Goal: Task Accomplishment & Management: Complete application form

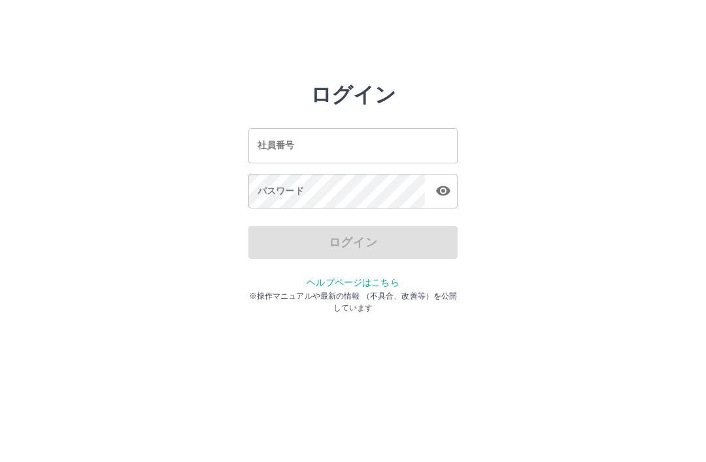
click at [335, 152] on input "社員番号" at bounding box center [352, 145] width 209 height 35
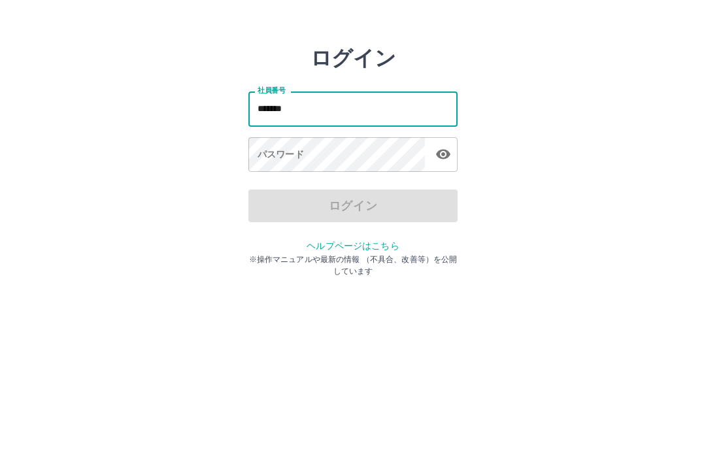
type input "*******"
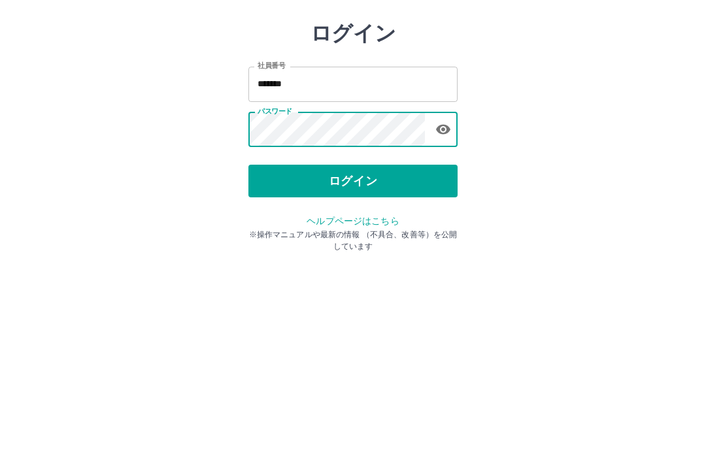
click at [382, 226] on button "ログイン" at bounding box center [352, 242] width 209 height 33
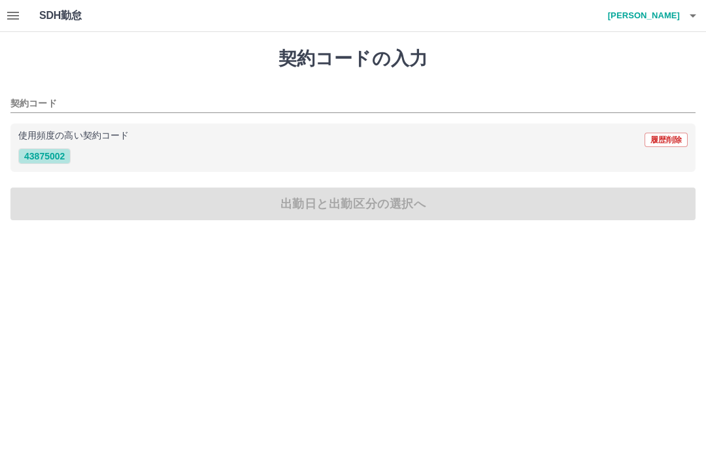
click at [178, 204] on div "契約コードの入力 契約コード 使用頻度の高い契約コード 履歴削除 43875002 出勤日と出勤区分の選択へ" at bounding box center [353, 134] width 706 height 204
click at [46, 160] on button "43875002" at bounding box center [44, 156] width 52 height 16
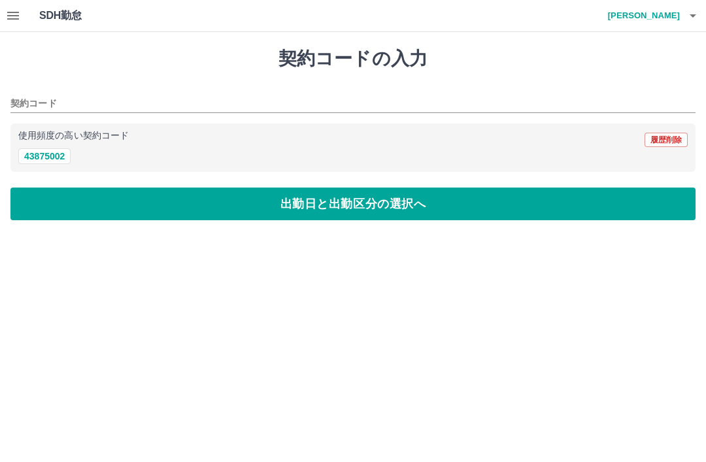
type input "********"
click at [157, 200] on button "出勤日と出勤区分の選択へ" at bounding box center [352, 204] width 685 height 33
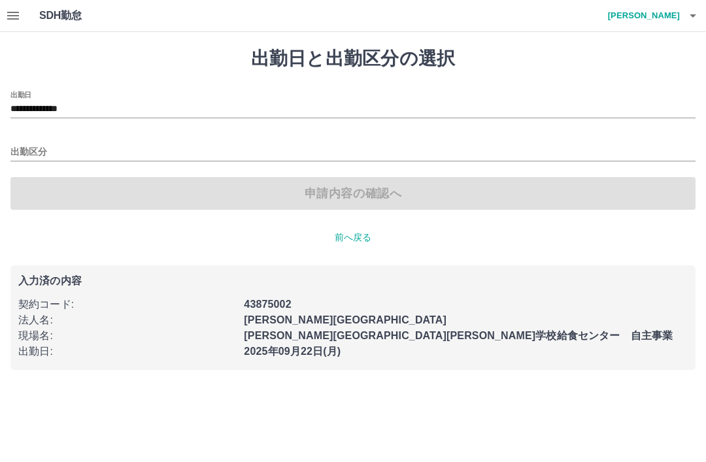
click at [25, 150] on input "出勤区分" at bounding box center [352, 152] width 685 height 16
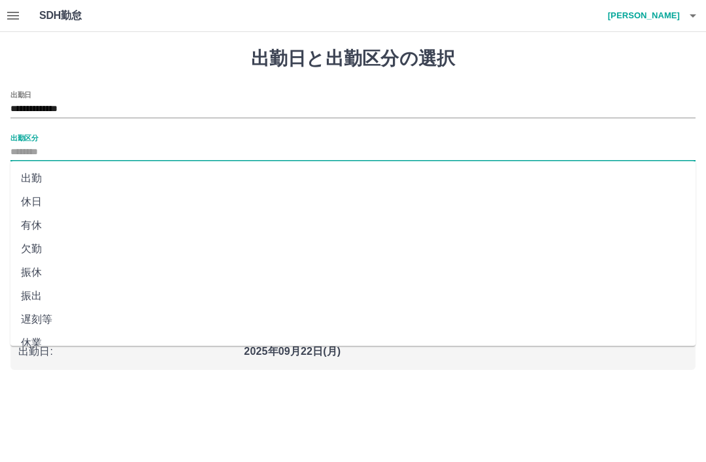
click at [30, 180] on li "出勤" at bounding box center [352, 179] width 685 height 24
type input "**"
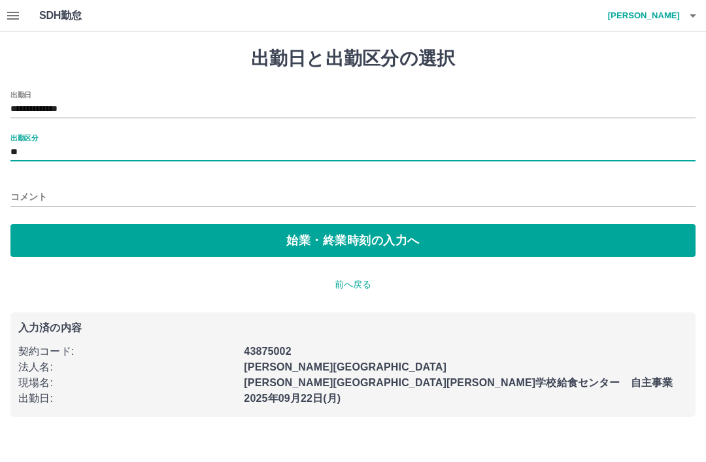
click at [270, 254] on button "始業・終業時刻の入力へ" at bounding box center [352, 240] width 685 height 33
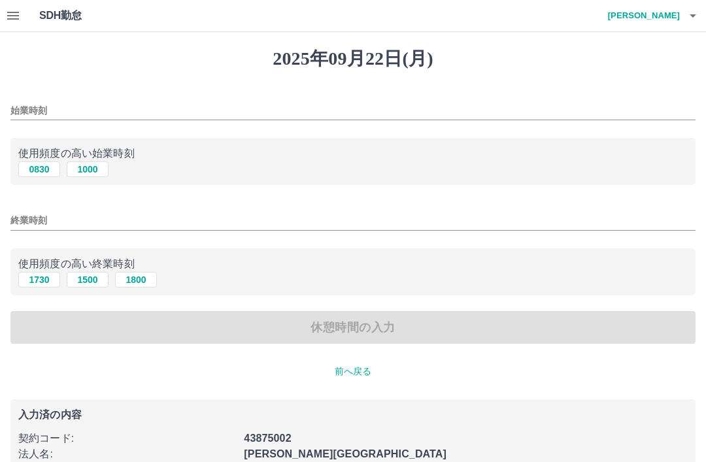
click at [35, 174] on button "0830" at bounding box center [39, 169] width 42 height 16
type input "****"
click at [35, 224] on input "終業時刻" at bounding box center [352, 220] width 685 height 19
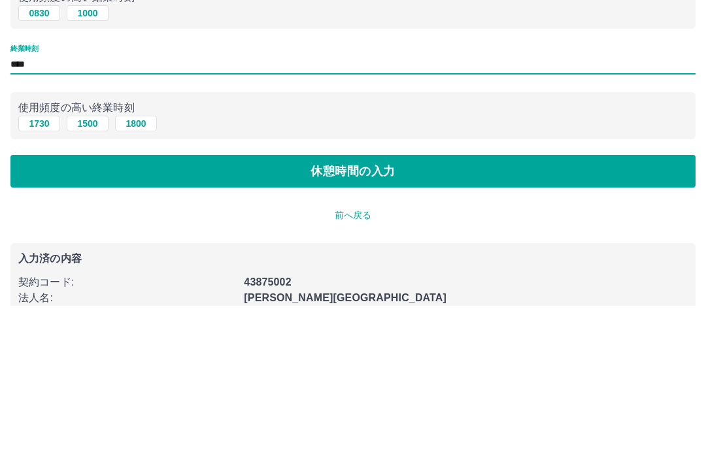
type input "****"
click at [473, 311] on button "休憩時間の入力" at bounding box center [352, 327] width 685 height 33
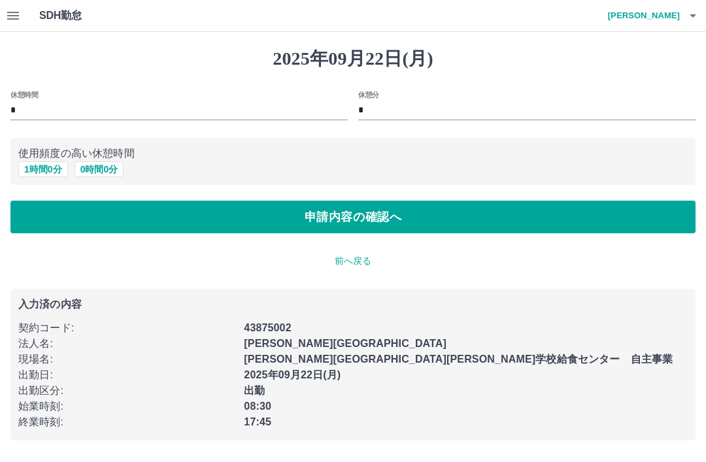
click at [41, 172] on button "1 時間 0 分" at bounding box center [43, 169] width 50 height 16
type input "*"
click at [363, 219] on button "申請内容の確認へ" at bounding box center [352, 217] width 685 height 33
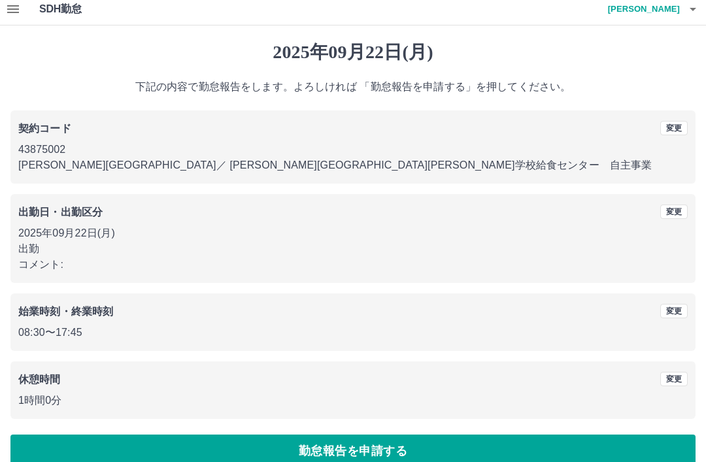
scroll to position [27, 0]
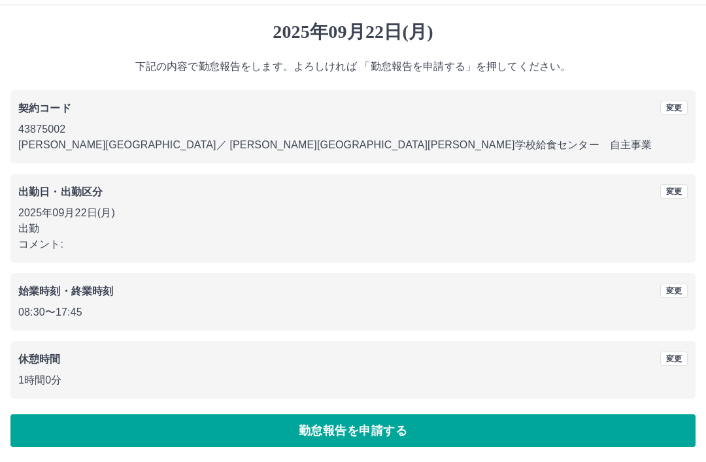
click at [306, 429] on button "勤怠報告を申請する" at bounding box center [352, 430] width 685 height 33
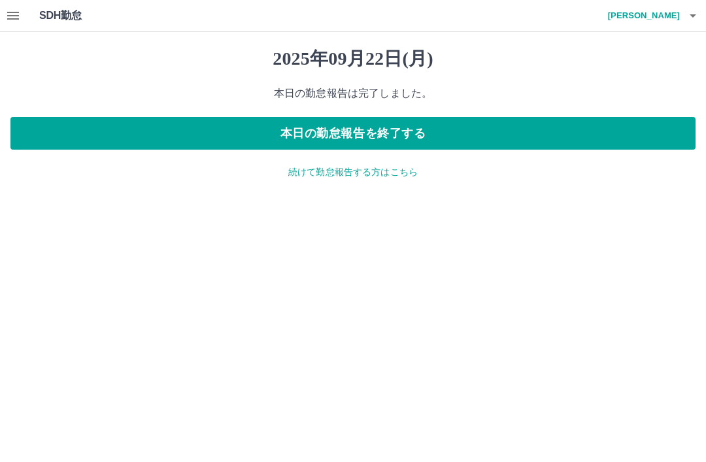
click at [634, 31] on h4 "齊藤　ゆかり" at bounding box center [640, 15] width 78 height 31
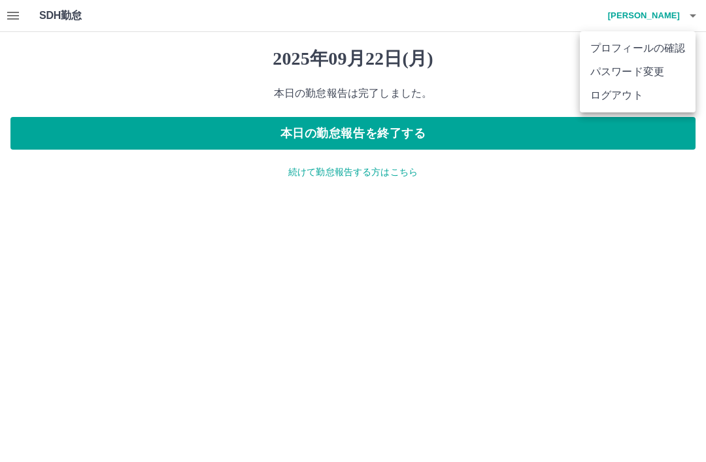
click at [625, 93] on li "ログアウト" at bounding box center [638, 96] width 116 height 24
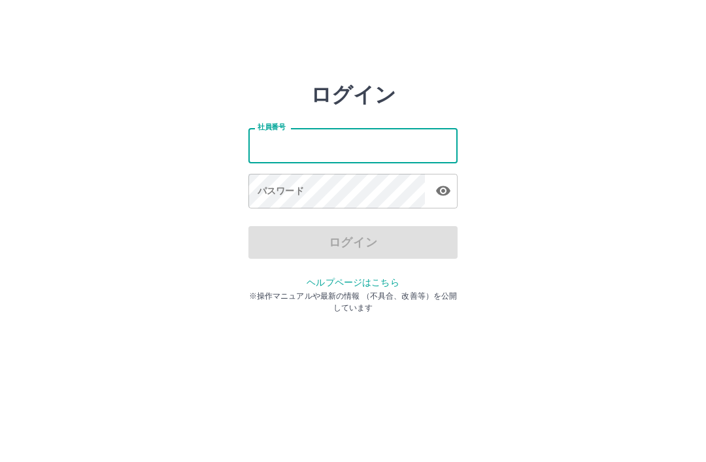
click at [342, 144] on input "社員番号" at bounding box center [352, 145] width 209 height 35
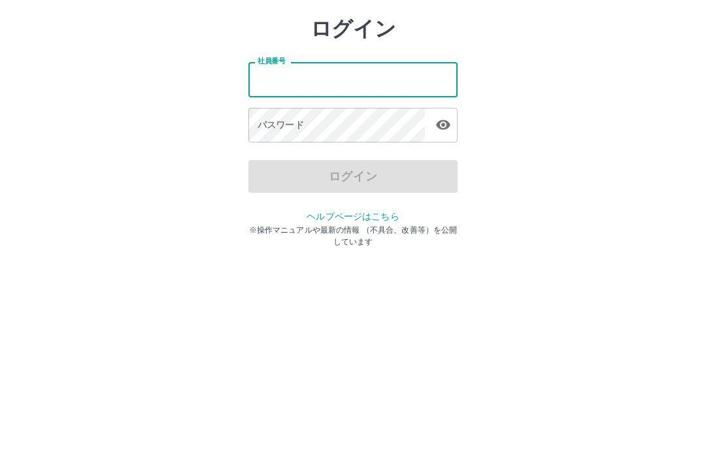
click at [336, 128] on input "社員番号" at bounding box center [352, 145] width 209 height 35
click at [303, 128] on input "社員番号" at bounding box center [352, 145] width 209 height 35
click at [333, 128] on input "社員番号" at bounding box center [352, 145] width 209 height 35
click at [368, 128] on input "社員番号" at bounding box center [352, 145] width 209 height 35
click at [315, 128] on input "社員番号" at bounding box center [352, 145] width 209 height 35
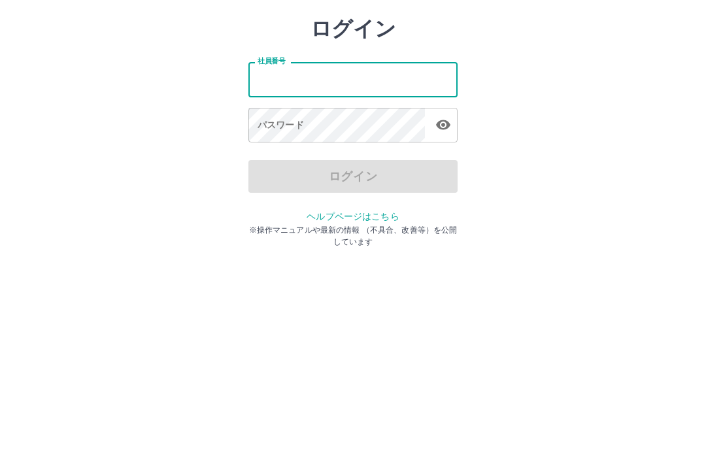
click at [325, 128] on input "社員番号" at bounding box center [352, 145] width 209 height 35
click at [323, 128] on input "社員番号" at bounding box center [352, 145] width 209 height 35
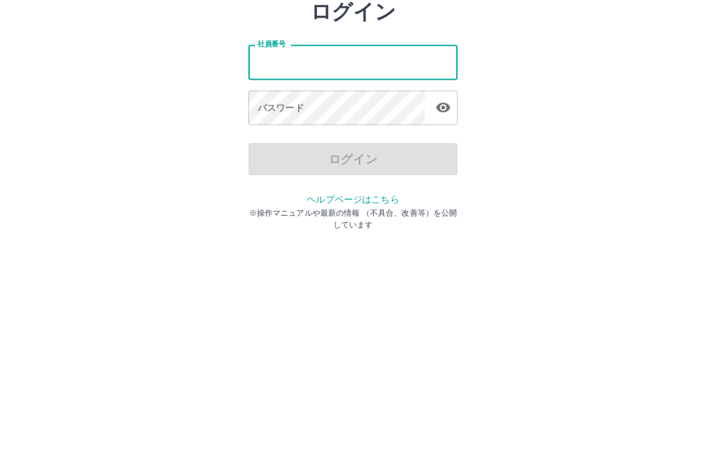
click at [345, 128] on input "社員番号" at bounding box center [352, 145] width 209 height 35
click at [320, 128] on input "社員番号" at bounding box center [352, 145] width 209 height 35
click at [332, 128] on input "社員番号" at bounding box center [352, 145] width 209 height 35
click at [319, 128] on input "社員番号" at bounding box center [352, 145] width 209 height 35
click at [315, 128] on input "社員番号" at bounding box center [352, 145] width 209 height 35
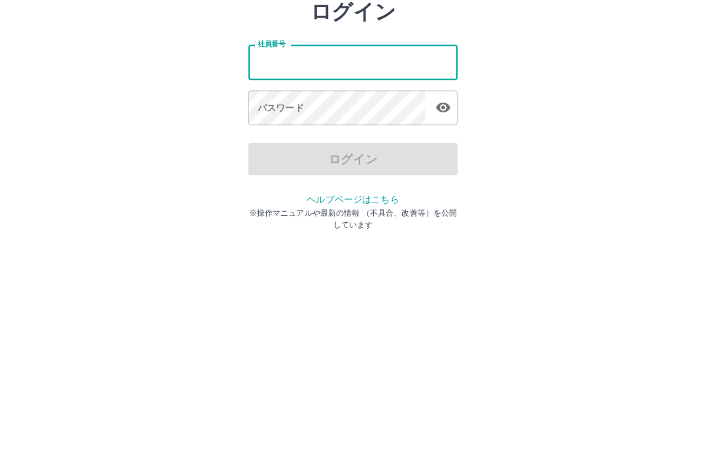
click at [322, 128] on input "社員番号" at bounding box center [352, 145] width 209 height 35
click at [511, 120] on div "ログイン 社員番号 社員番号 パスワード パスワード ログイン ヘルプページはこちら ※操作マニュアルや最新の情報 （不具合、改善等）を公開しています" at bounding box center [353, 186] width 706 height 209
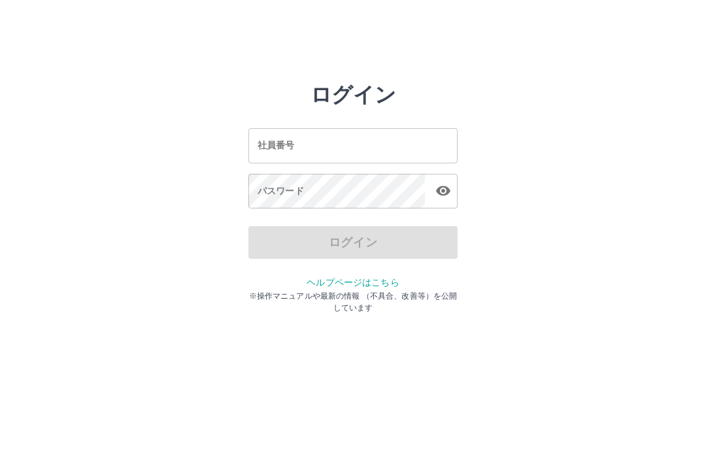
click at [339, 139] on input "社員番号" at bounding box center [352, 145] width 209 height 35
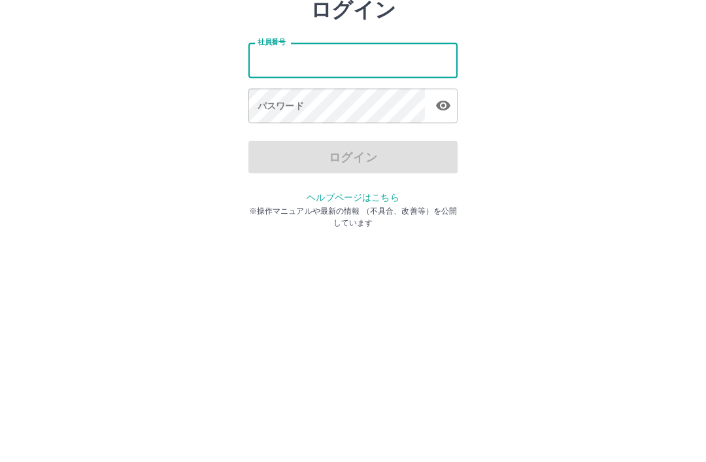
click at [350, 226] on div "ログイン" at bounding box center [352, 242] width 209 height 33
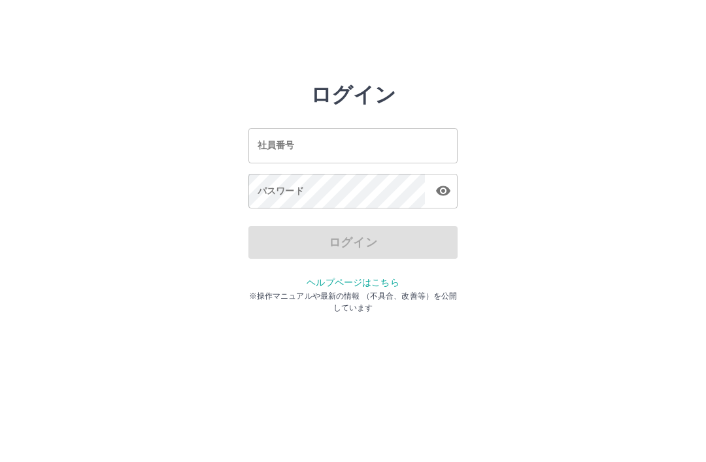
click at [345, 138] on input "社員番号" at bounding box center [352, 145] width 209 height 35
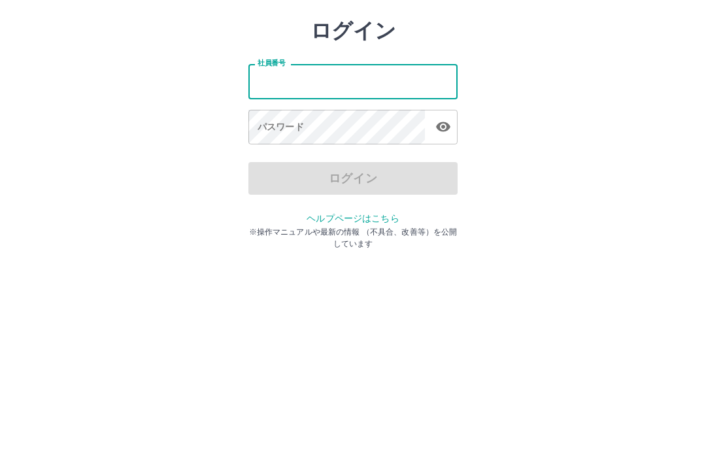
type input "*******"
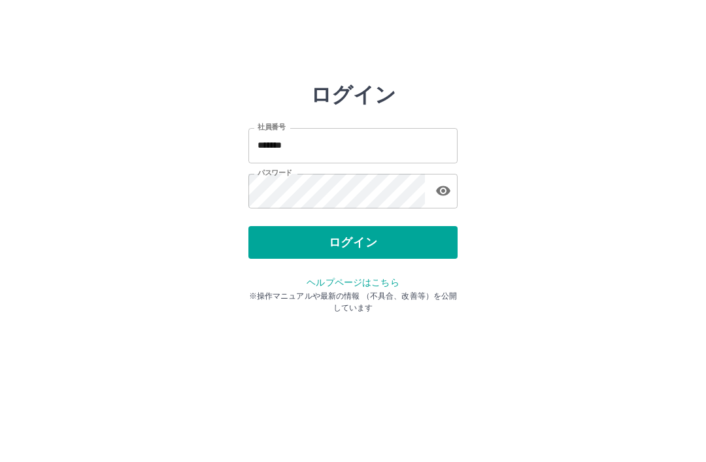
click at [363, 239] on button "ログイン" at bounding box center [352, 242] width 209 height 33
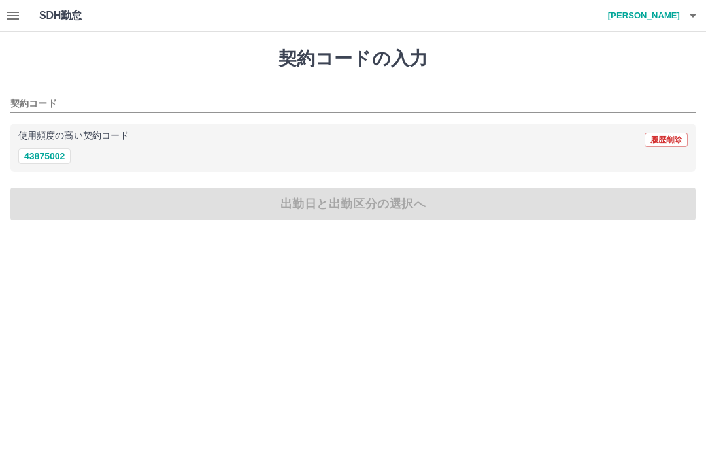
click at [69, 140] on div "使用頻度の高い契約コード 履歴削除" at bounding box center [352, 139] width 669 height 17
click at [54, 153] on button "43875002" at bounding box center [44, 156] width 52 height 16
type input "********"
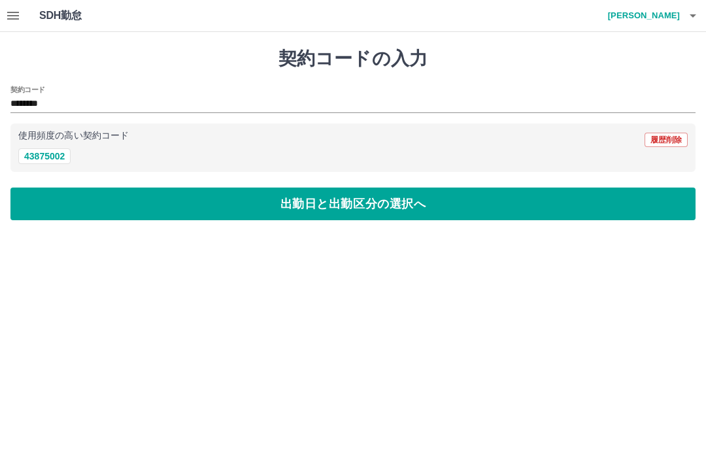
click at [297, 205] on button "出勤日と出勤区分の選択へ" at bounding box center [352, 204] width 685 height 33
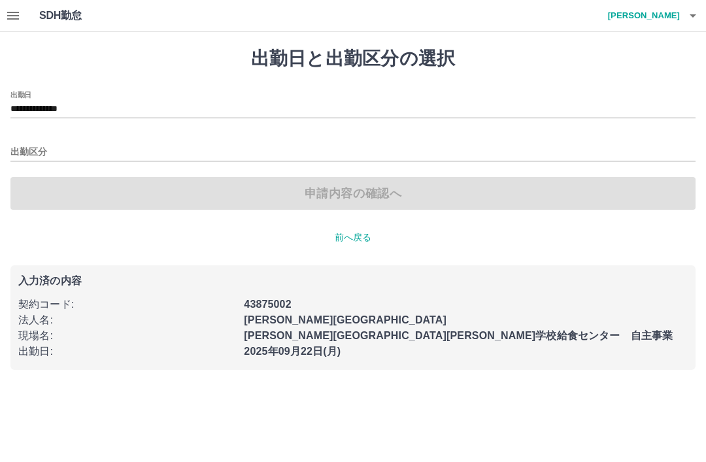
click at [33, 152] on input "出勤区分" at bounding box center [352, 152] width 685 height 16
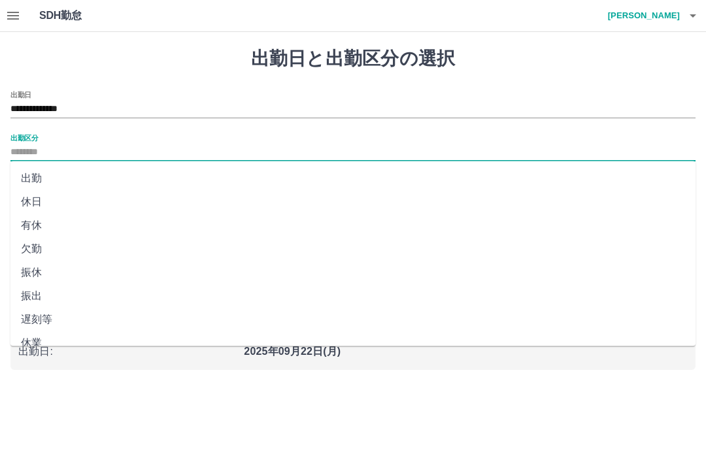
click at [45, 176] on li "出勤" at bounding box center [352, 179] width 685 height 24
type input "**"
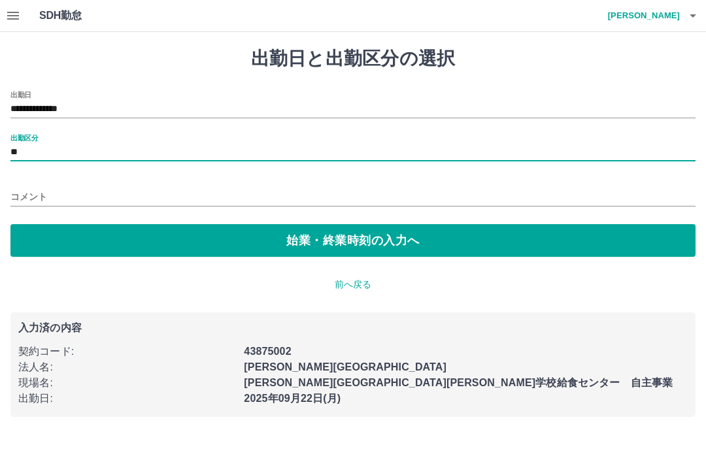
click at [355, 235] on button "始業・終業時刻の入力へ" at bounding box center [352, 240] width 685 height 33
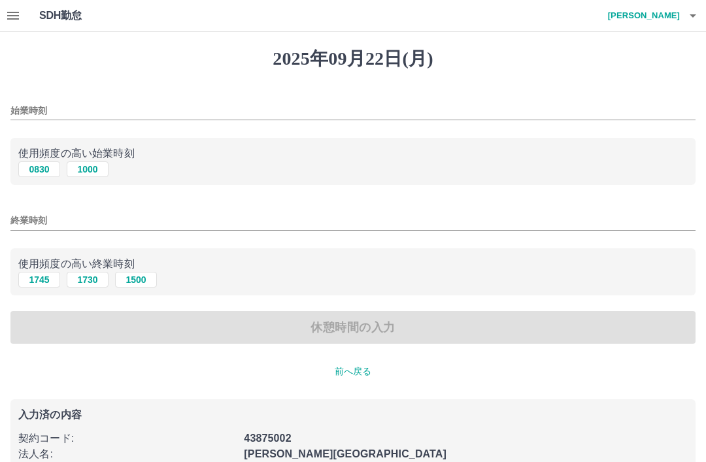
click at [42, 170] on button "0830" at bounding box center [39, 169] width 42 height 16
type input "****"
click at [96, 281] on button "1730" at bounding box center [88, 280] width 42 height 16
type input "****"
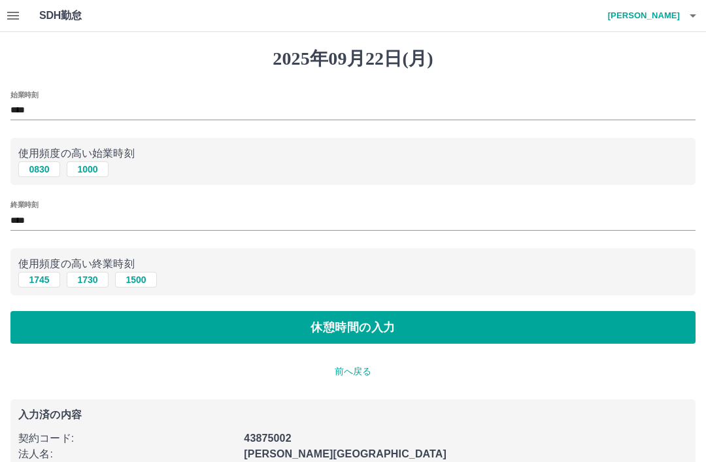
click at [331, 326] on button "休憩時間の入力" at bounding box center [352, 327] width 685 height 33
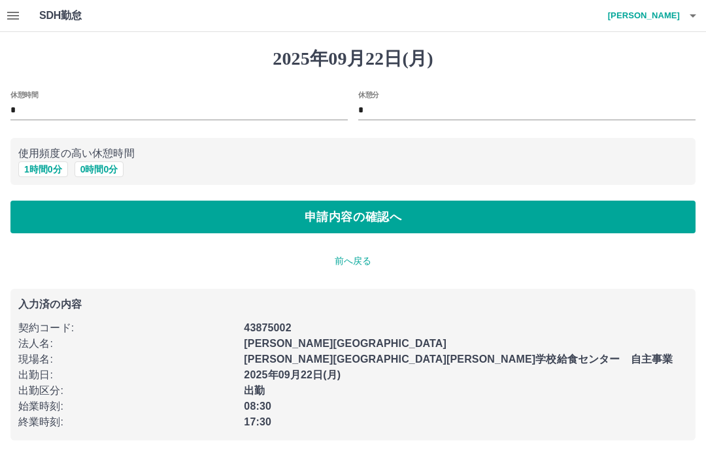
click at [50, 168] on button "1 時間 0 分" at bounding box center [43, 169] width 50 height 16
type input "*"
click at [368, 222] on button "申請内容の確認へ" at bounding box center [352, 217] width 685 height 33
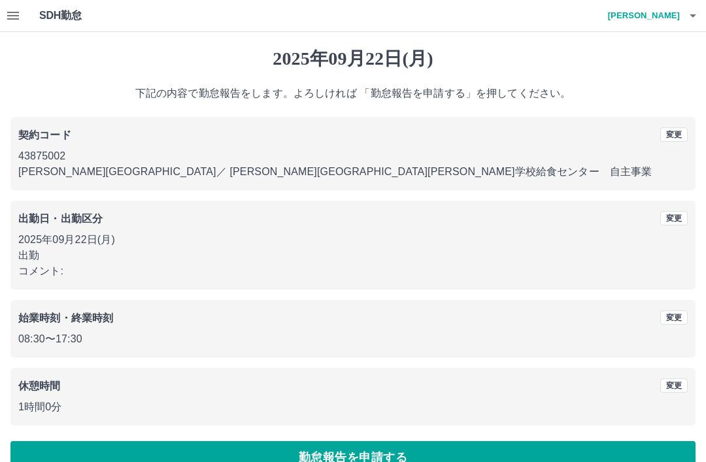
scroll to position [27, 0]
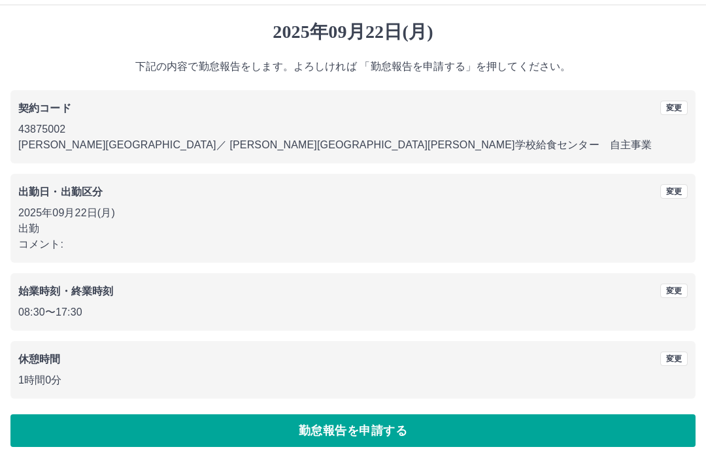
click at [353, 427] on button "勤怠報告を申請する" at bounding box center [352, 430] width 685 height 33
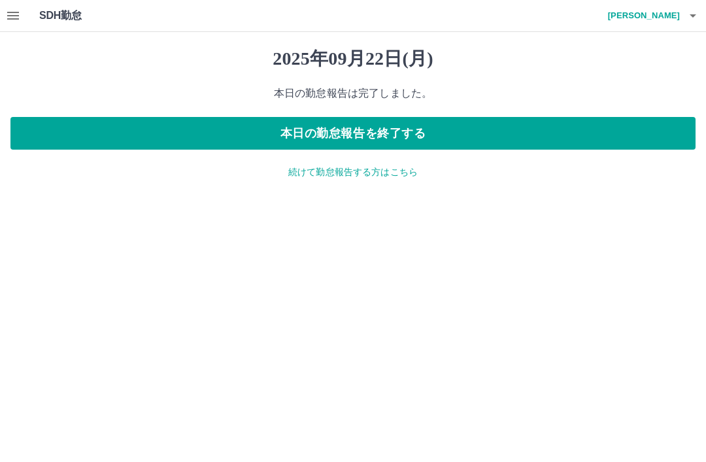
click at [420, 129] on button "本日の勤怠報告を終了する" at bounding box center [352, 133] width 685 height 33
